Goal: Navigation & Orientation: Go to known website

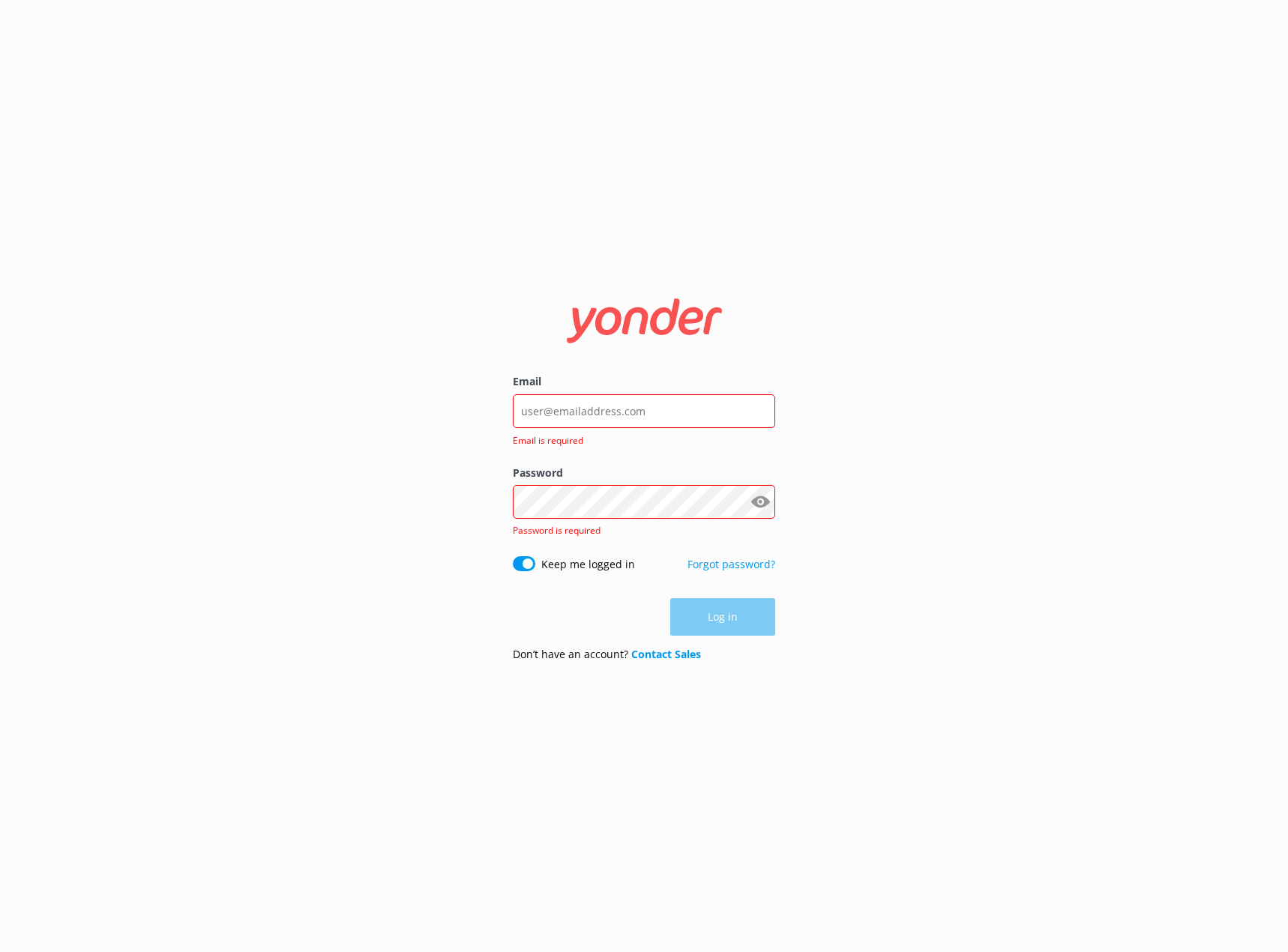
click at [500, 340] on div "Email Email is required Password Show password Password is required Keep me log…" at bounding box center [644, 475] width 300 height 395
click at [605, 398] on input "Email" at bounding box center [644, 411] width 263 height 34
type input "[EMAIL_ADDRESS][DOMAIN_NAME]"
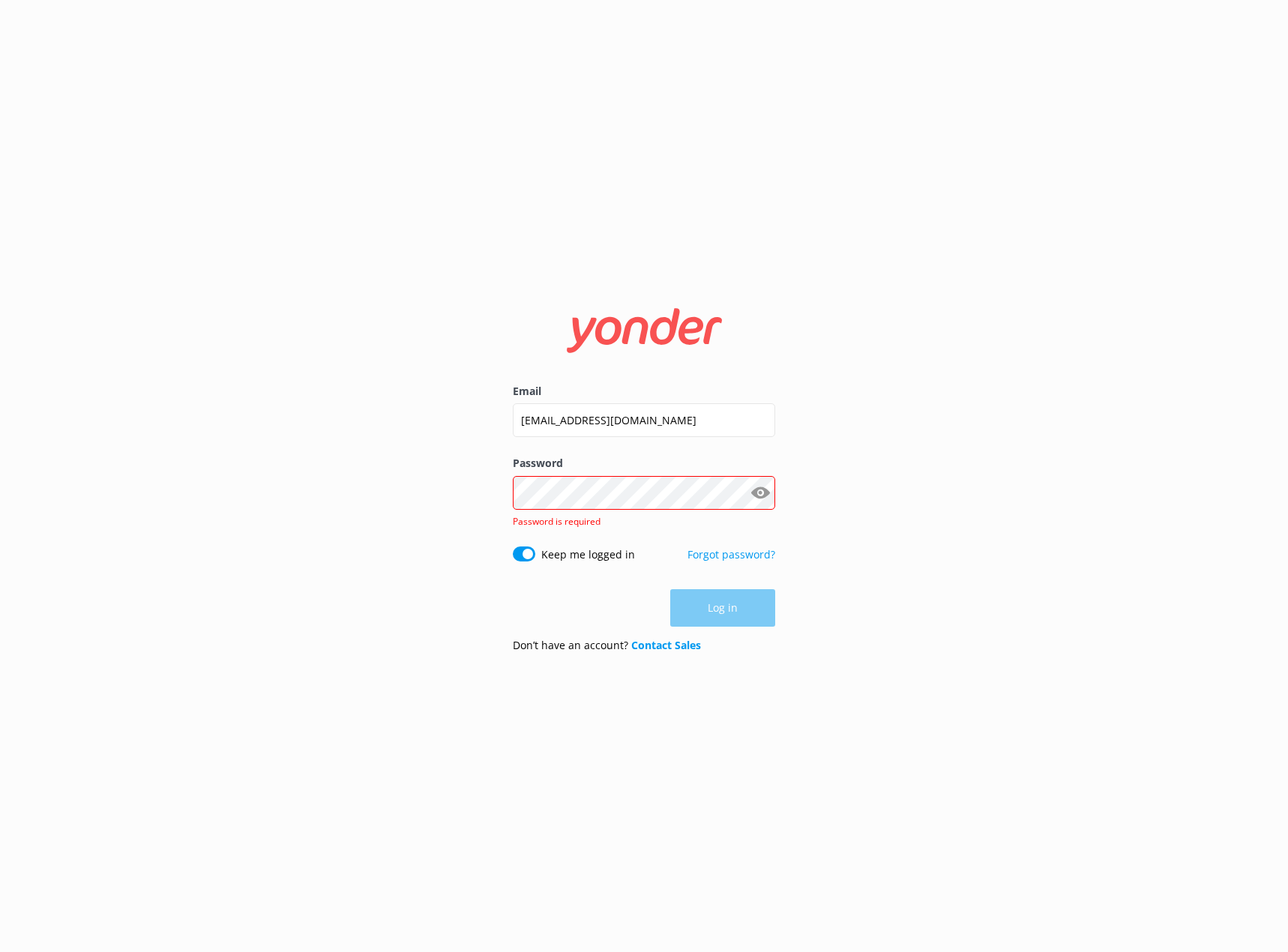
click at [308, 518] on div "Email [EMAIL_ADDRESS][DOMAIN_NAME] Password Show password Password is required …" at bounding box center [644, 476] width 1288 height 952
click at [668, 465] on label "Password" at bounding box center [644, 463] width 263 height 17
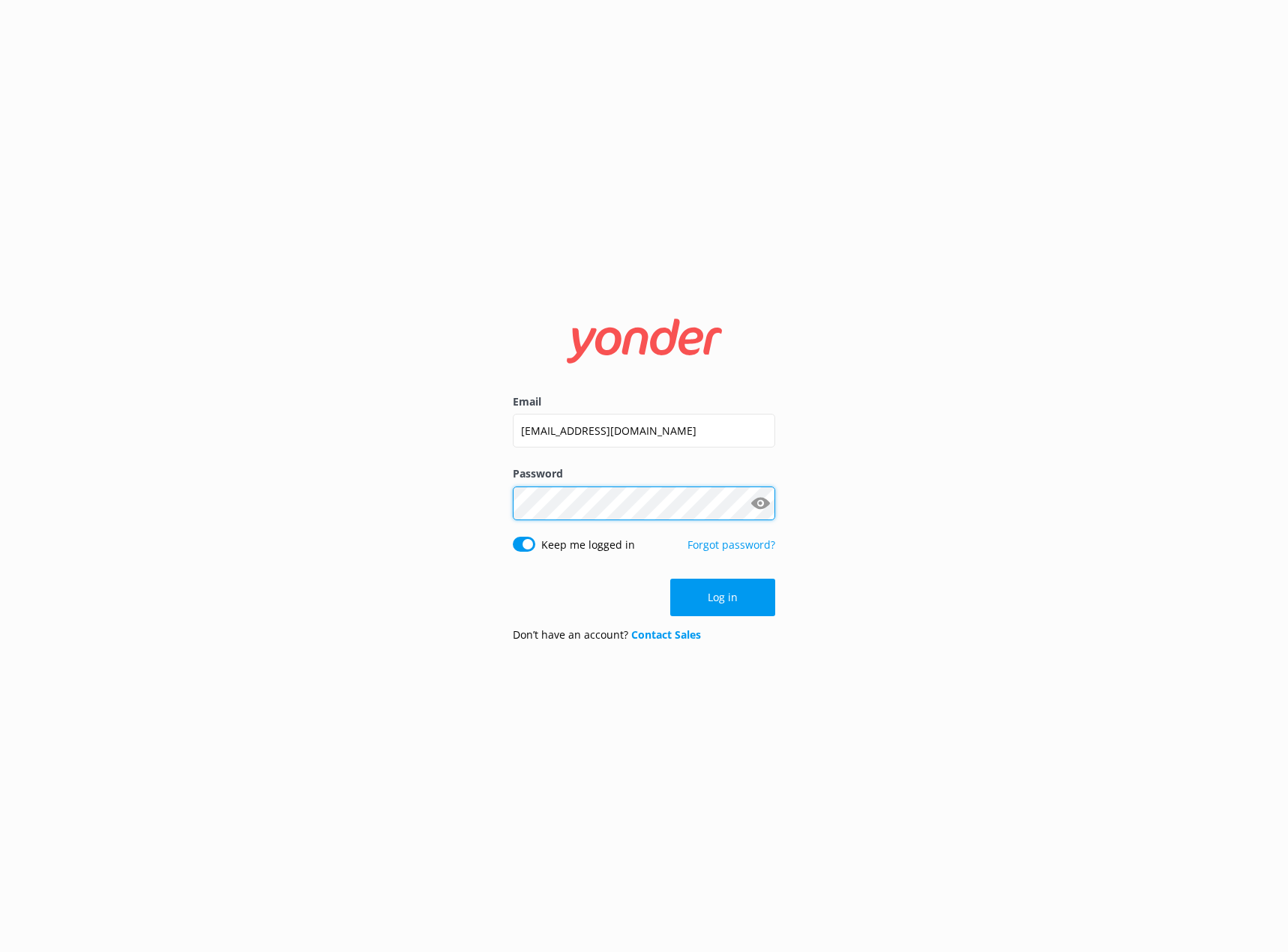
click button "Log in" at bounding box center [723, 597] width 105 height 37
